Goal: Information Seeking & Learning: Learn about a topic

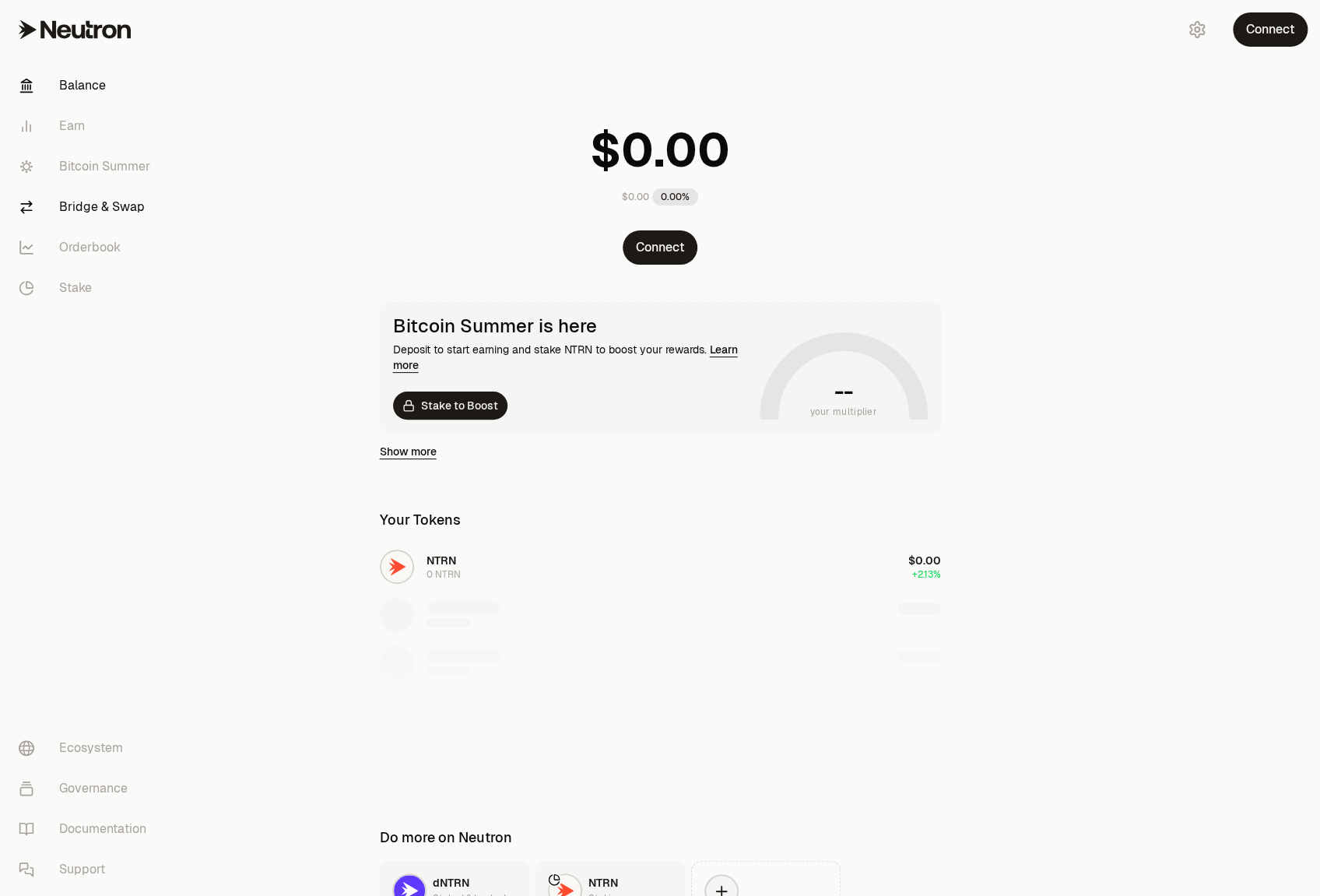
click at [69, 205] on link "Bridge & Swap" at bounding box center [88, 207] width 162 height 41
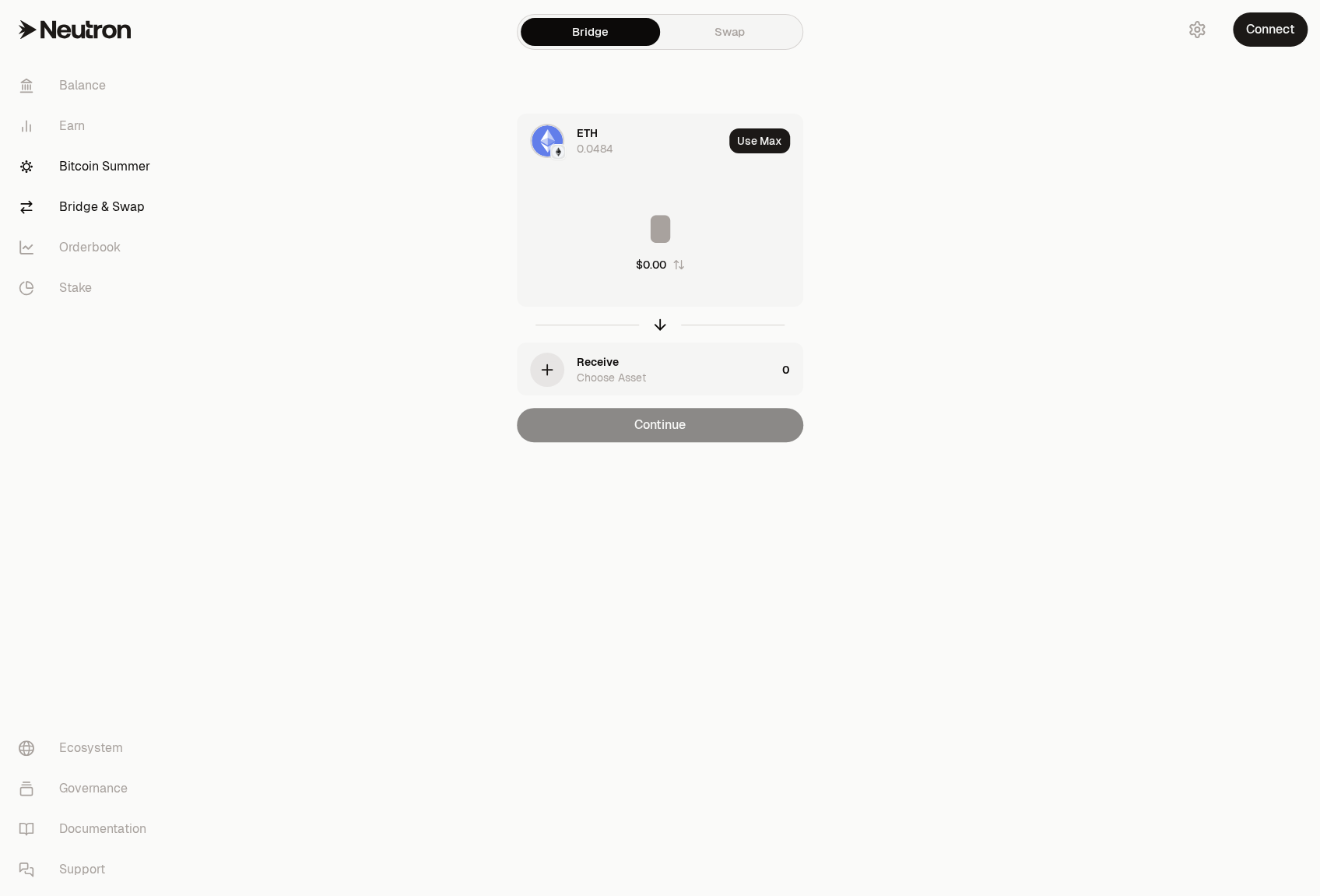
click at [98, 172] on link "Bitcoin Summer" at bounding box center [88, 166] width 162 height 41
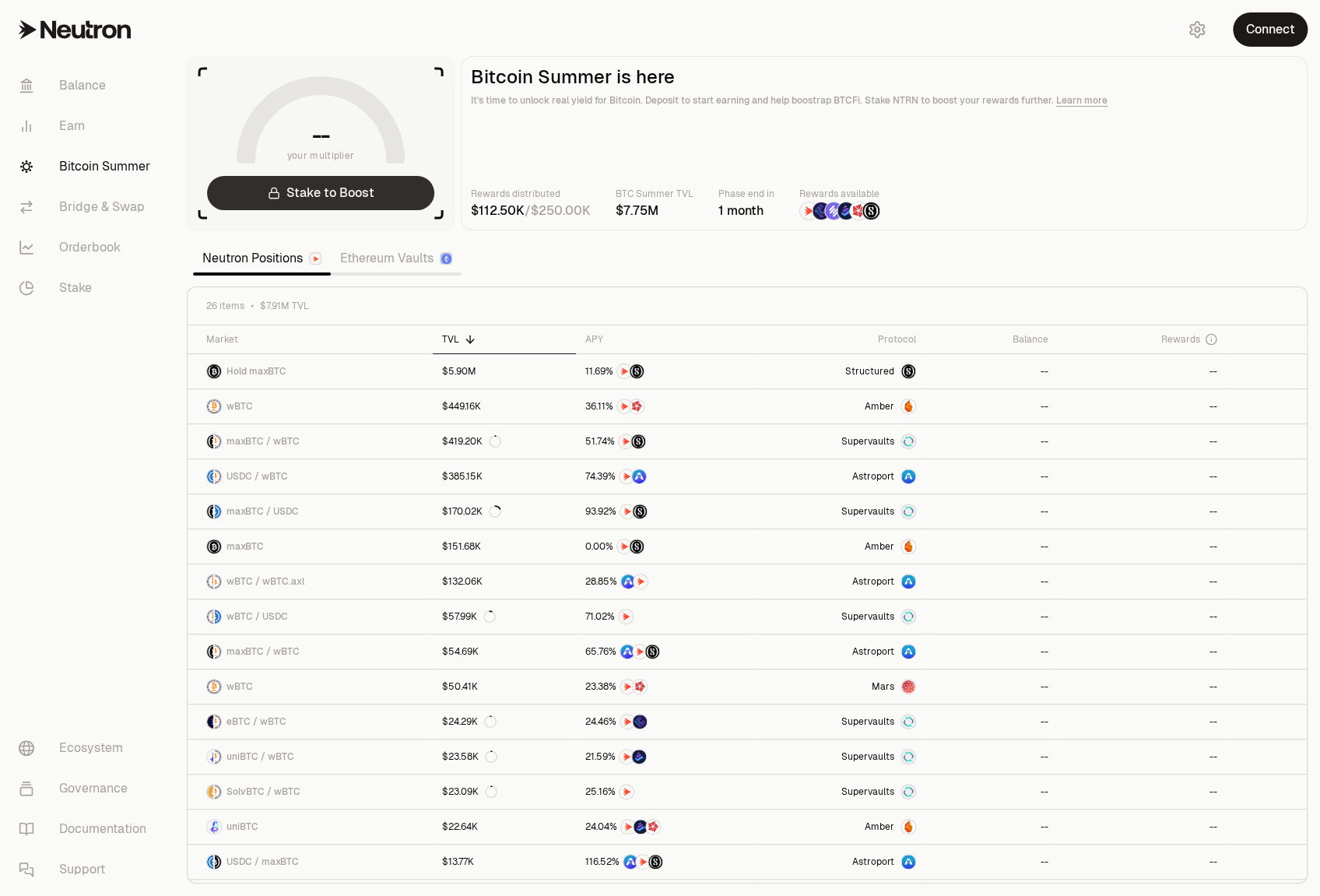
click at [358, 196] on link "Stake to Boost" at bounding box center [320, 193] width 227 height 34
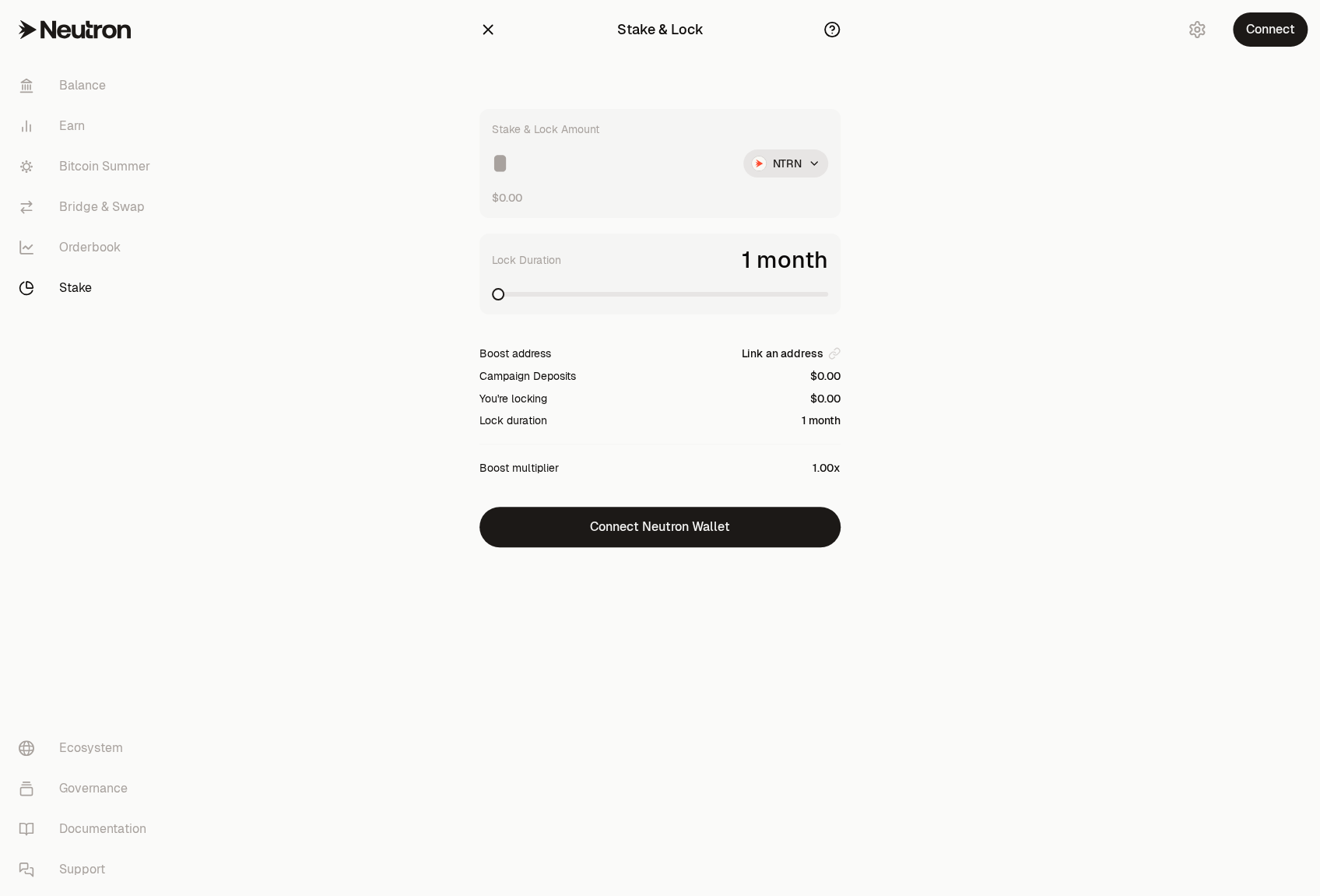
click at [489, 30] on icon "button" at bounding box center [488, 30] width 10 height 10
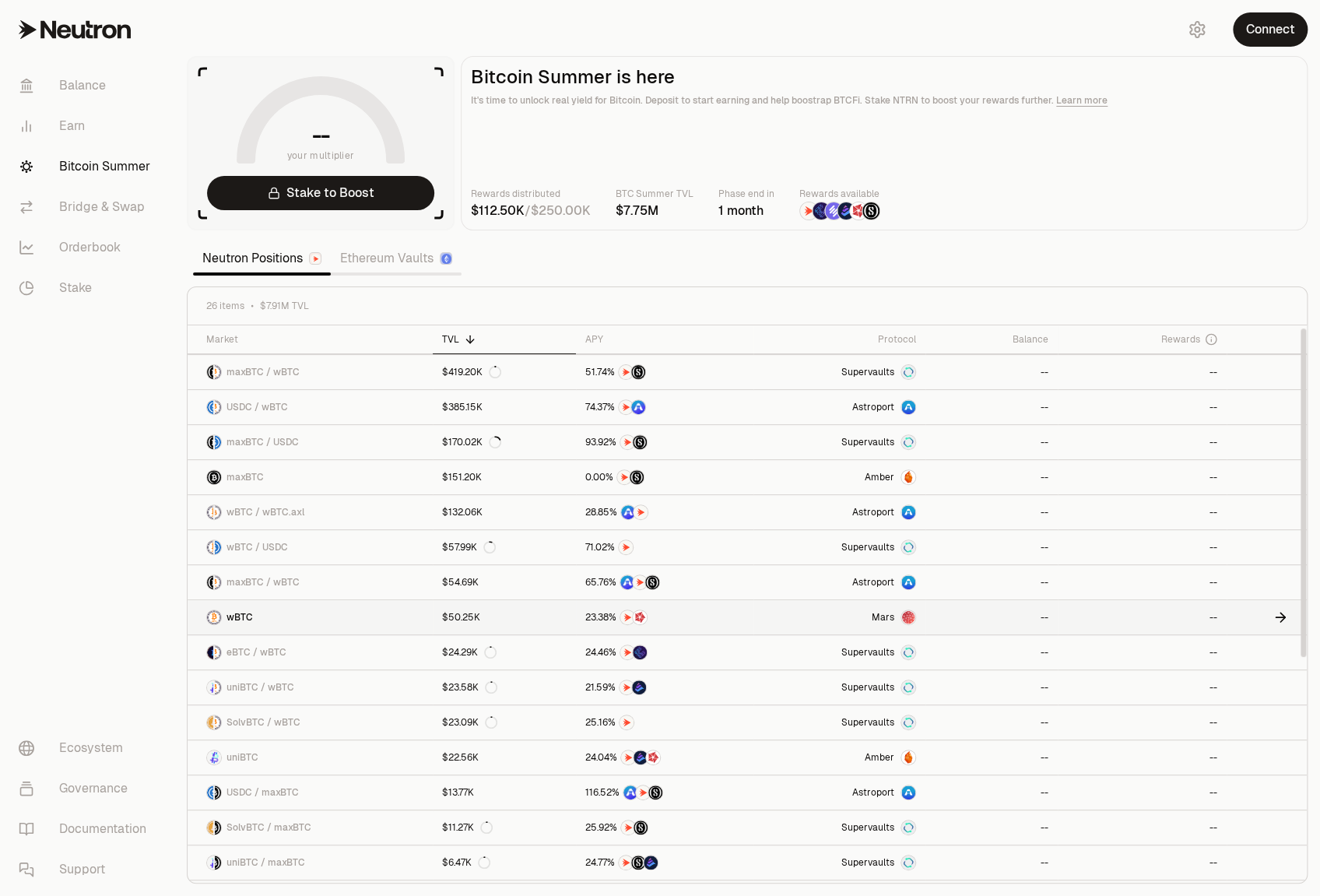
scroll to position [3, 0]
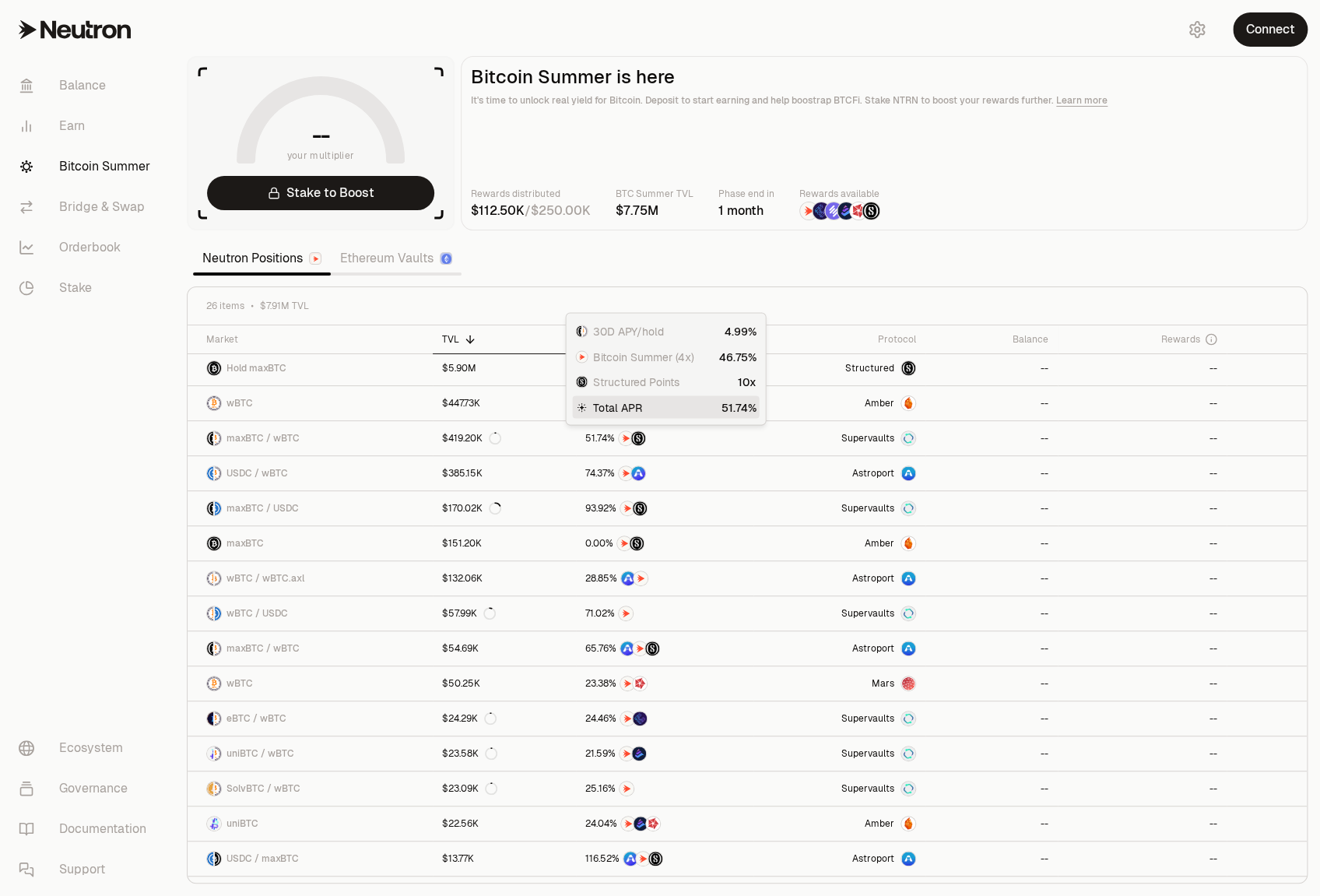
click at [876, 54] on section "-- your multiplier Stake to Boost Bitcoin Summer is here It's time to unlock re…" at bounding box center [747, 448] width 1146 height 896
click at [388, 261] on link "Ethereum Vaults" at bounding box center [396, 258] width 131 height 31
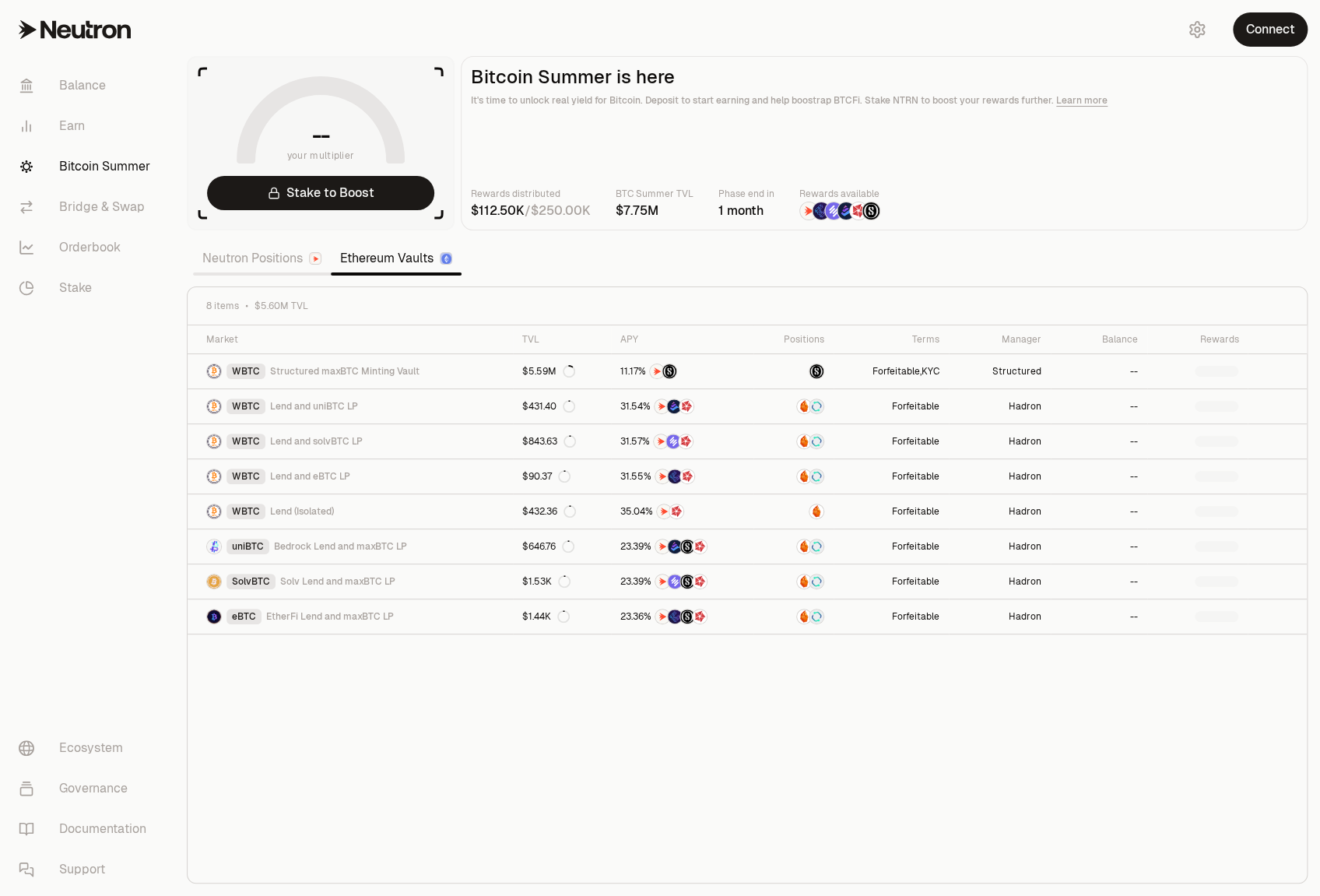
click at [238, 261] on link "Neutron Positions" at bounding box center [262, 258] width 138 height 31
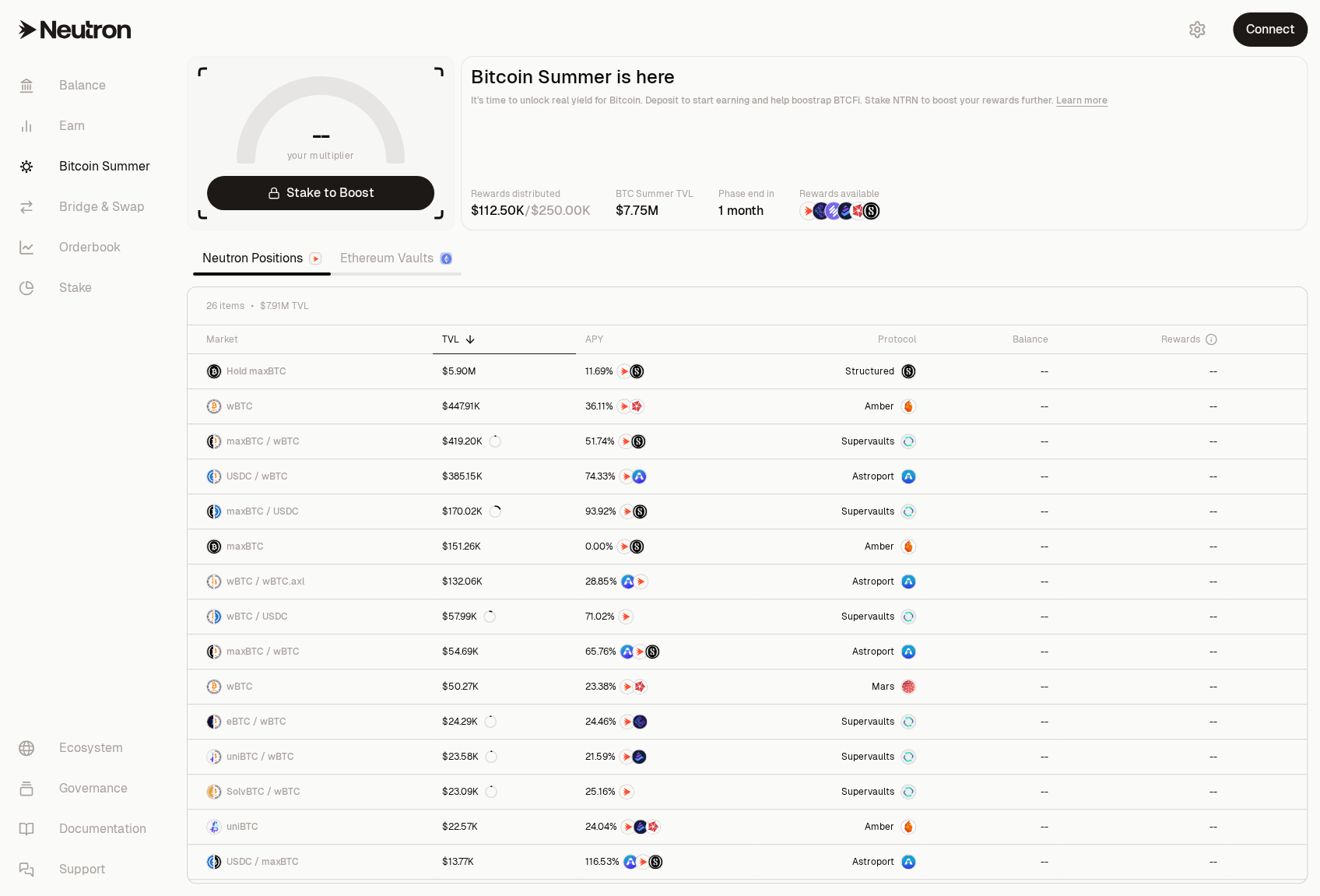
click at [1015, 215] on div "Rewards distributed / BTC Summer TVL Phase end [DATE] Rewards available" at bounding box center [884, 203] width 826 height 34
click at [395, 262] on link "Ethereum Vaults" at bounding box center [396, 258] width 131 height 31
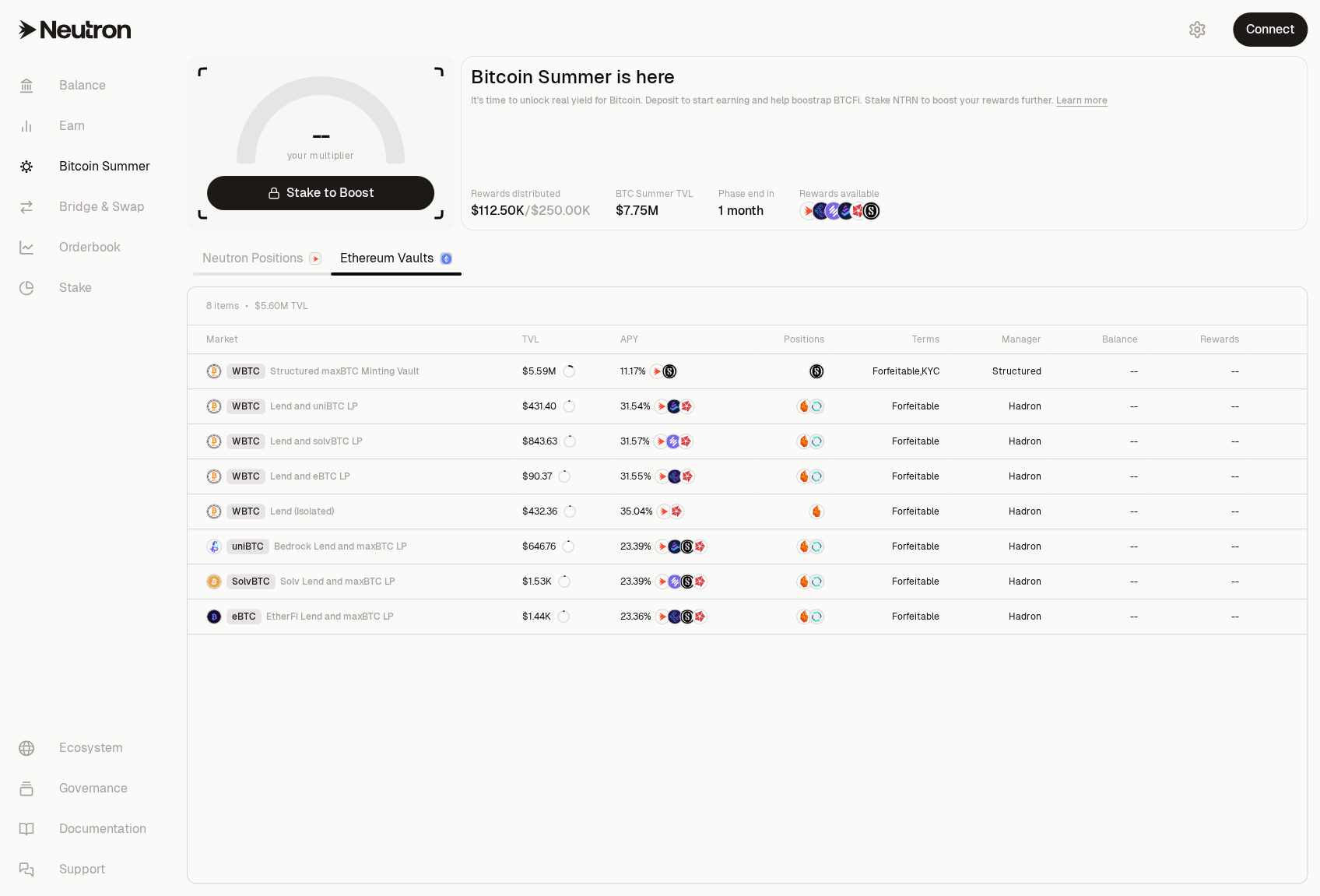
click at [255, 258] on link "Neutron Positions" at bounding box center [262, 258] width 138 height 31
